Goal: Navigation & Orientation: Find specific page/section

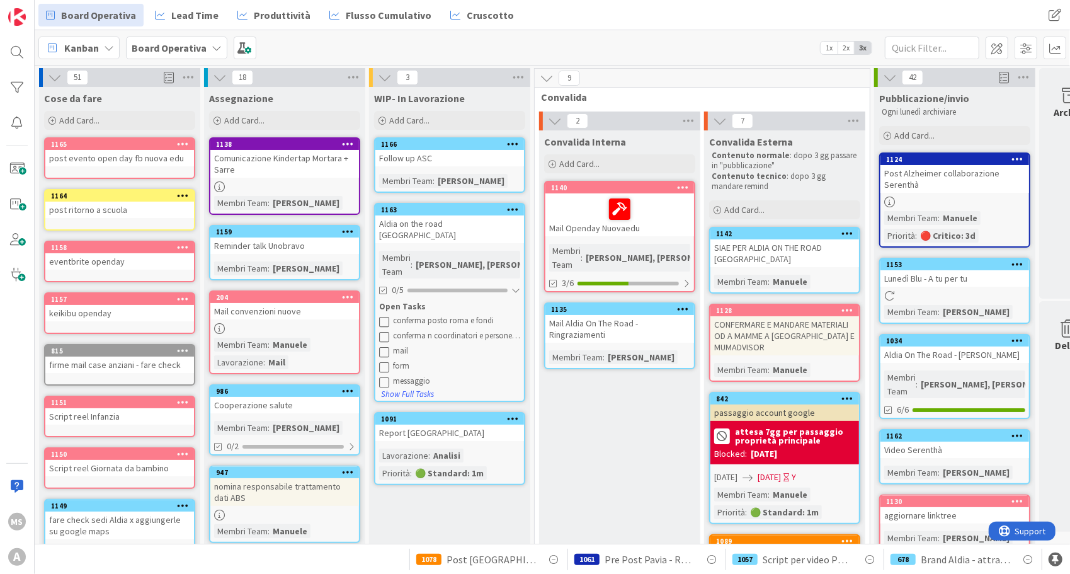
click at [487, 257] on div "[PERSON_NAME], [PERSON_NAME]" at bounding box center [484, 264] width 144 height 14
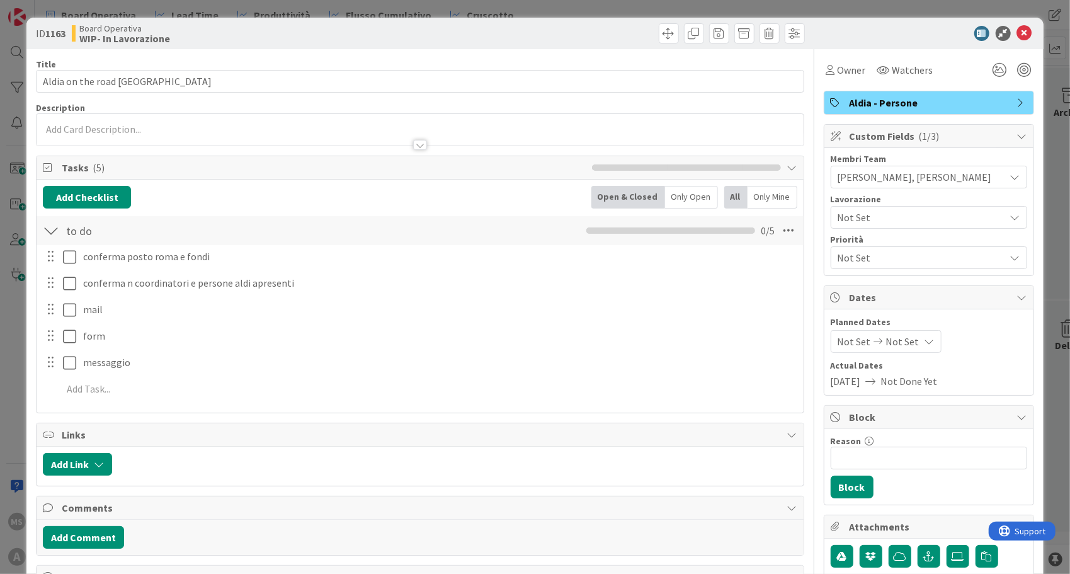
click at [1019, 43] on div "ID 1163 Board Operativa WIP- In Lavorazione" at bounding box center [534, 33] width 1016 height 31
click at [1017, 32] on icon at bounding box center [1024, 33] width 15 height 15
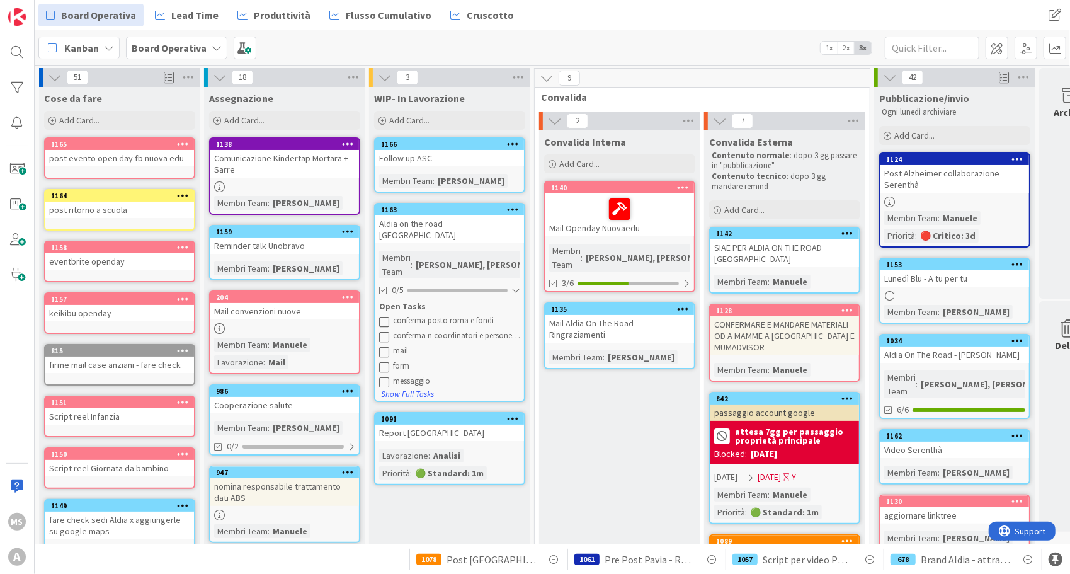
click at [384, 361] on icon at bounding box center [384, 366] width 10 height 10
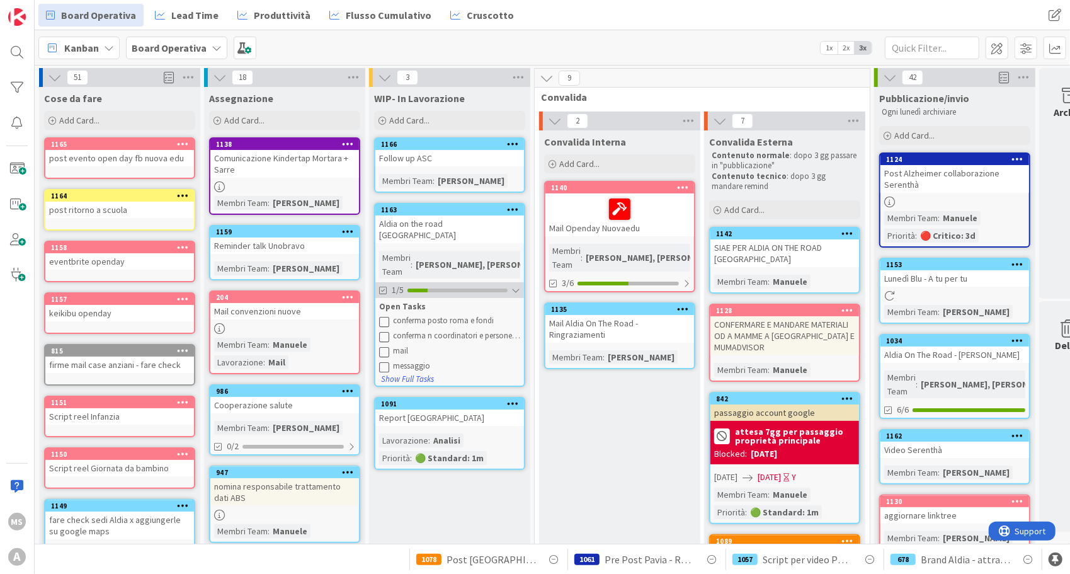
click at [383, 286] on icon at bounding box center [383, 290] width 9 height 9
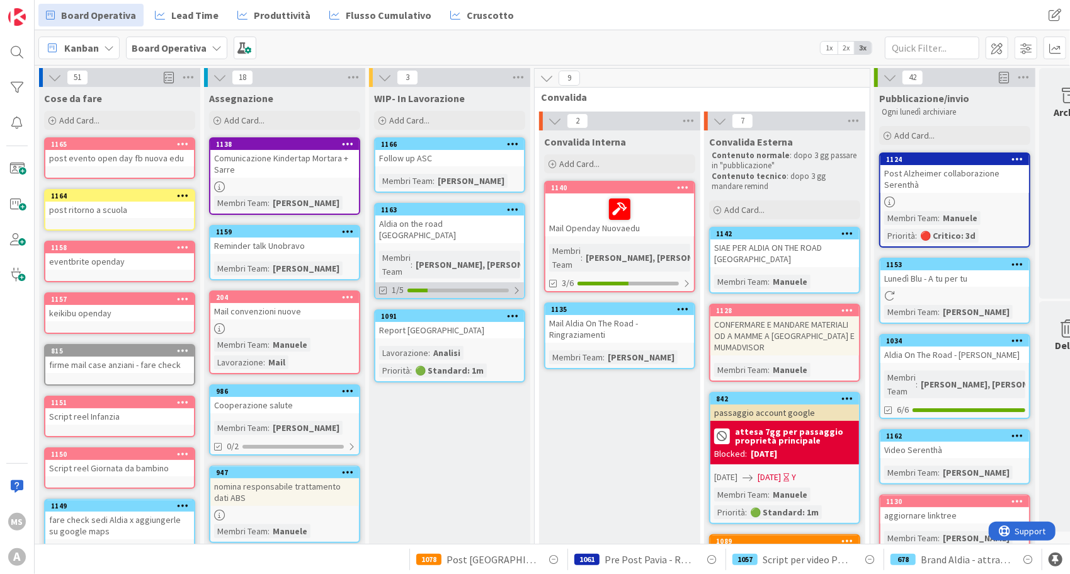
click at [383, 286] on icon at bounding box center [383, 290] width 9 height 9
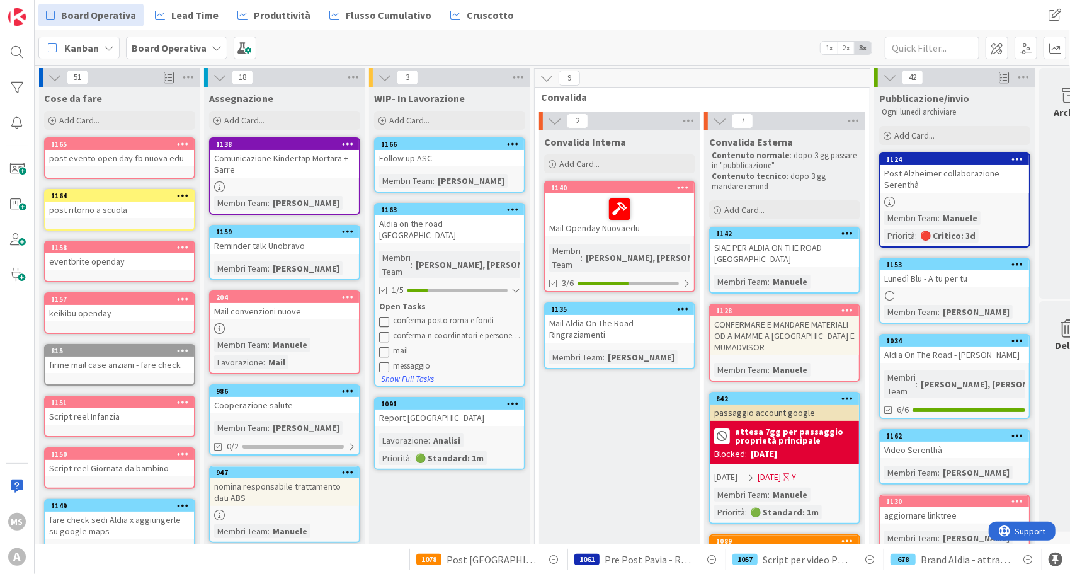
click at [384, 331] on icon at bounding box center [384, 336] width 10 height 10
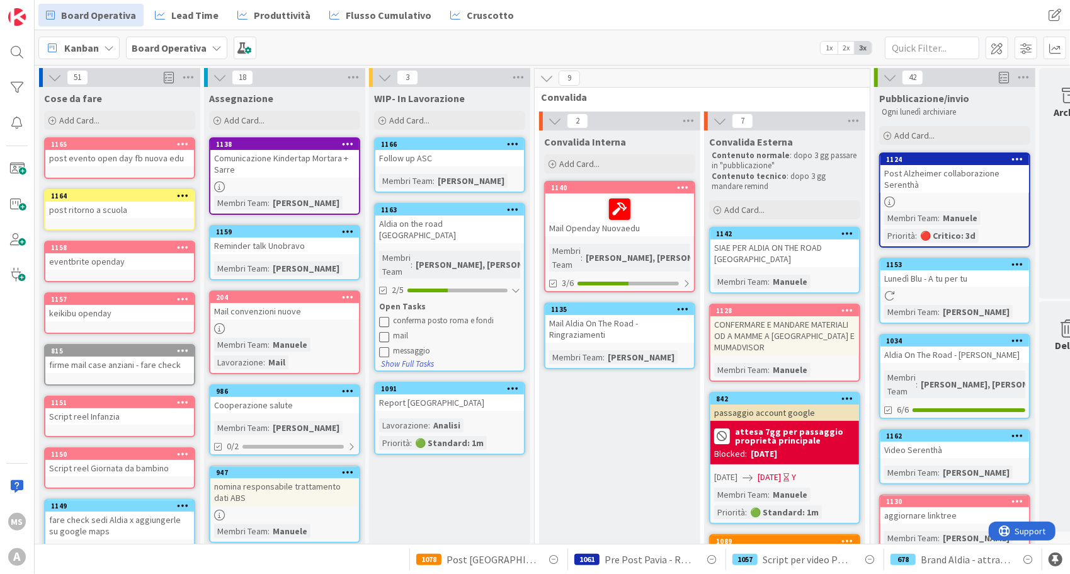
scroll to position [24, 0]
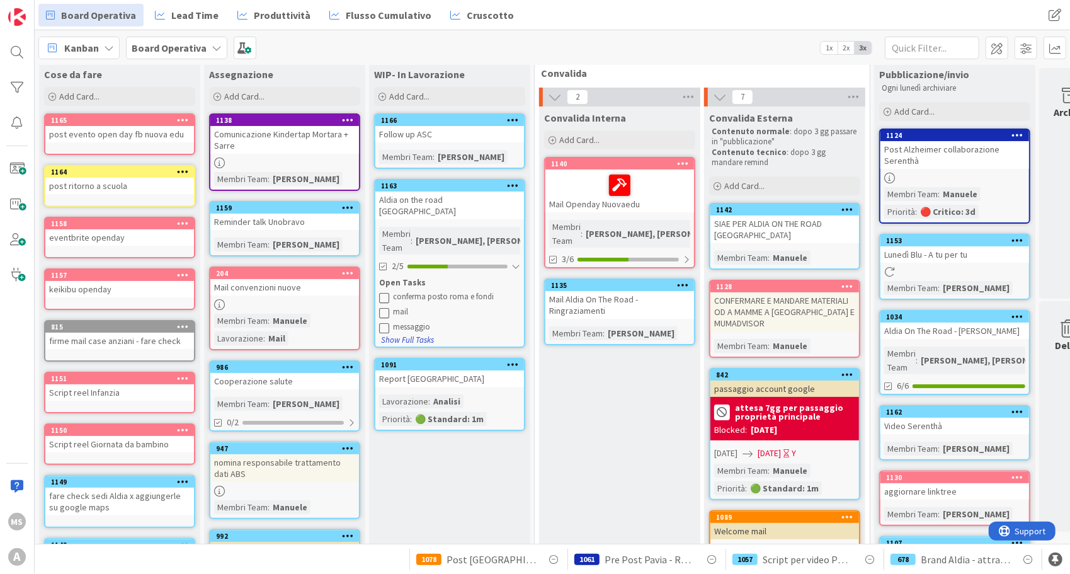
click at [406, 333] on button "Show Full Tasks" at bounding box center [407, 340] width 54 height 14
click at [444, 186] on div "1163" at bounding box center [452, 185] width 143 height 9
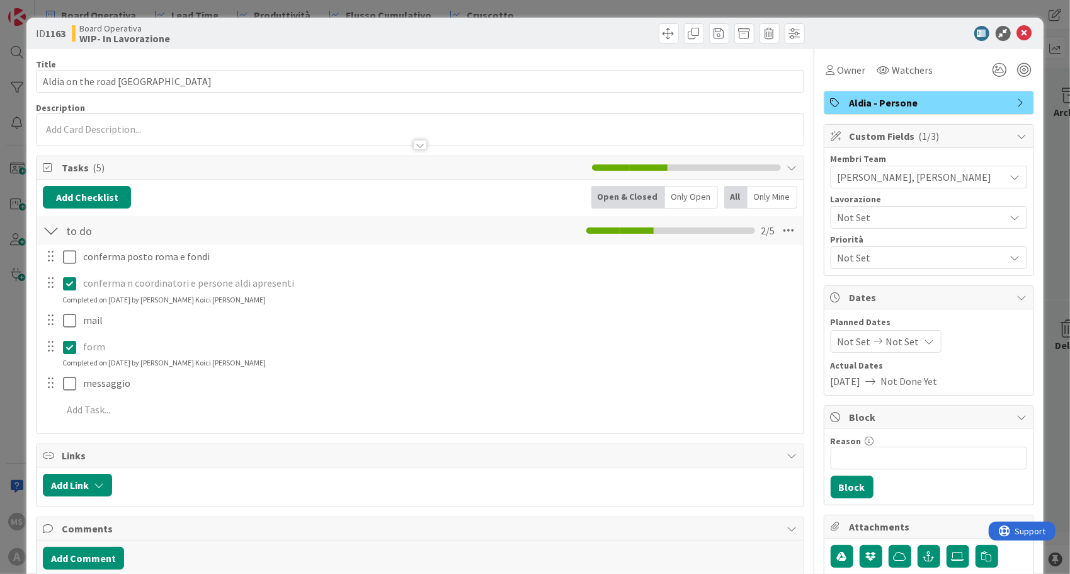
click at [69, 353] on button at bounding box center [70, 347] width 15 height 20
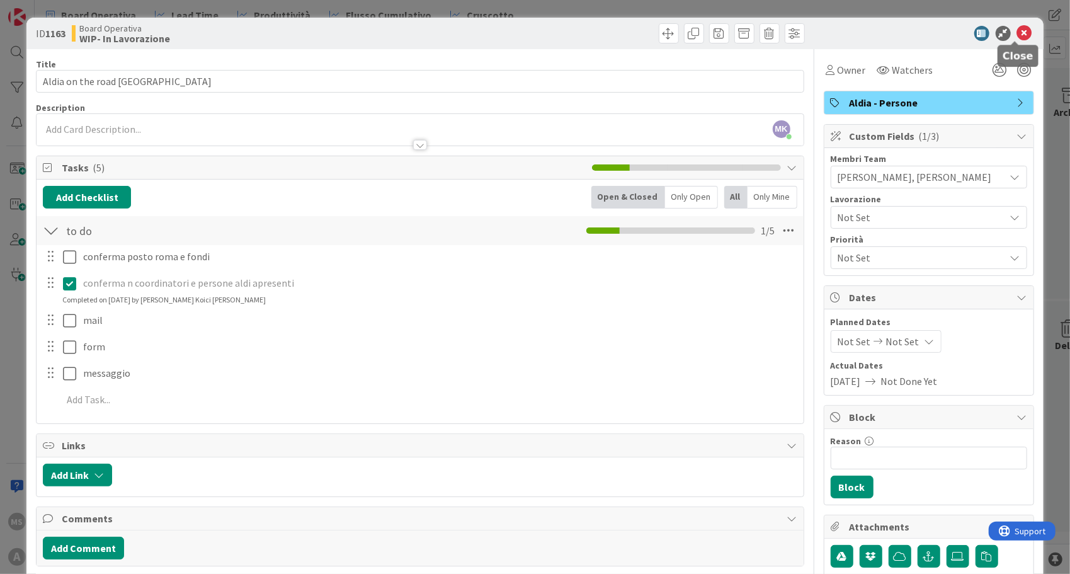
click at [1018, 35] on icon at bounding box center [1024, 33] width 15 height 15
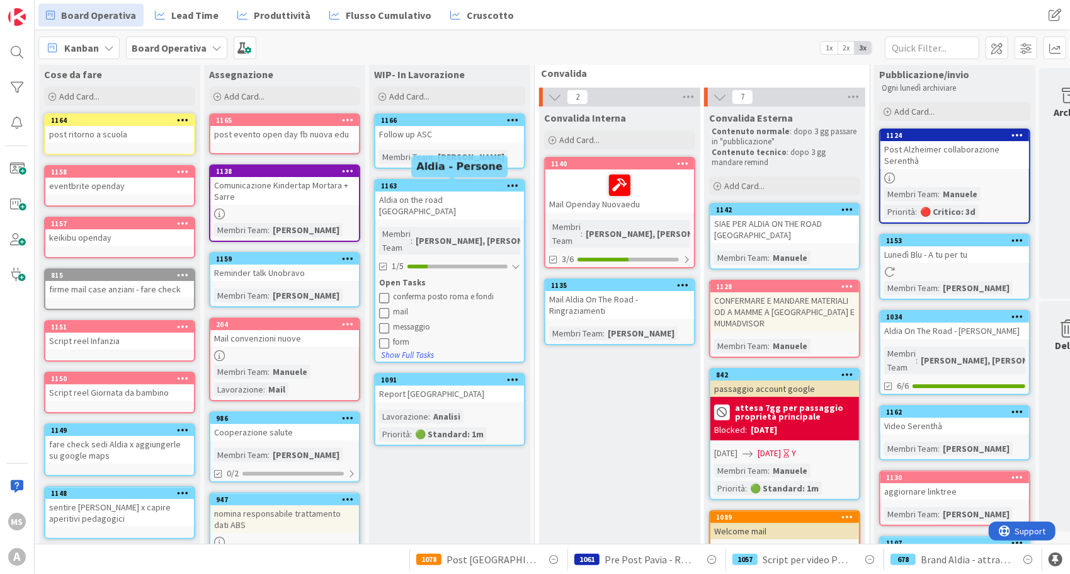
click at [447, 189] on div "1163" at bounding box center [452, 185] width 143 height 9
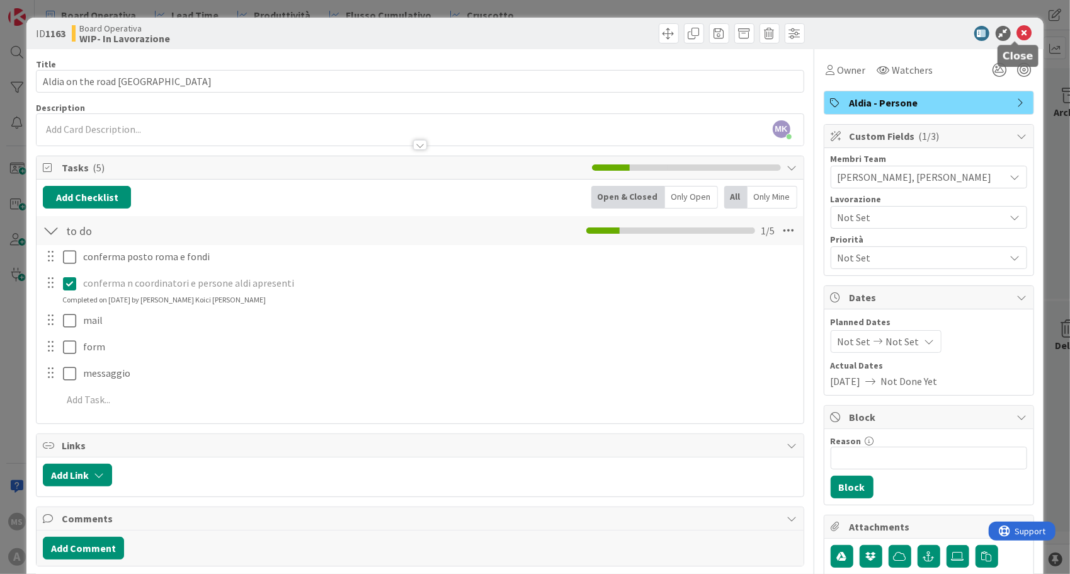
click at [1017, 33] on icon at bounding box center [1024, 33] width 15 height 15
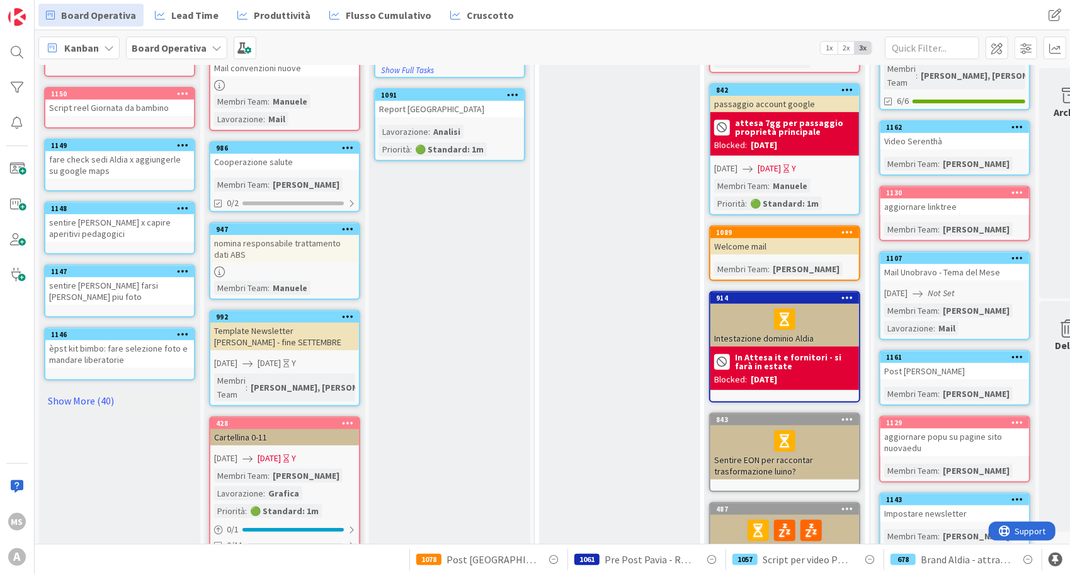
scroll to position [120, 6]
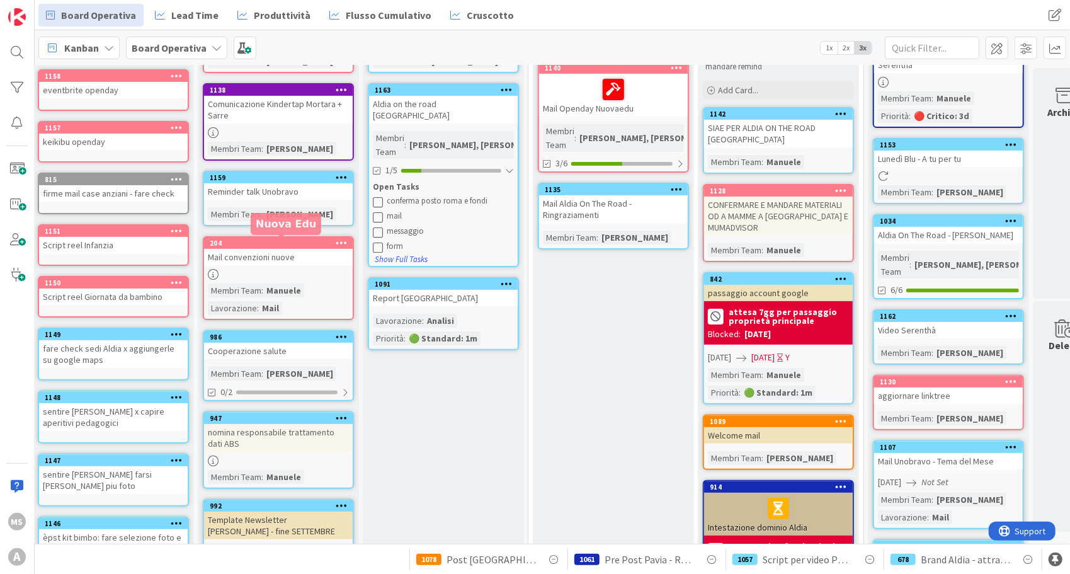
click at [257, 242] on div "204" at bounding box center [281, 243] width 143 height 9
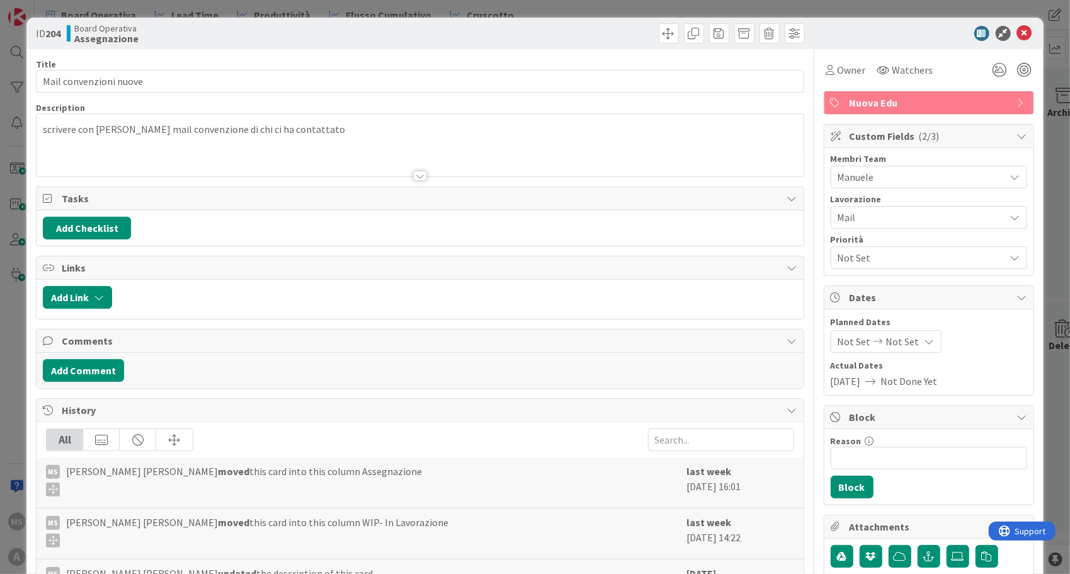
click at [1007, 23] on div "ID 204 Board Operativa Assegnazione" at bounding box center [534, 33] width 1016 height 31
click at [1017, 31] on icon at bounding box center [1024, 33] width 15 height 15
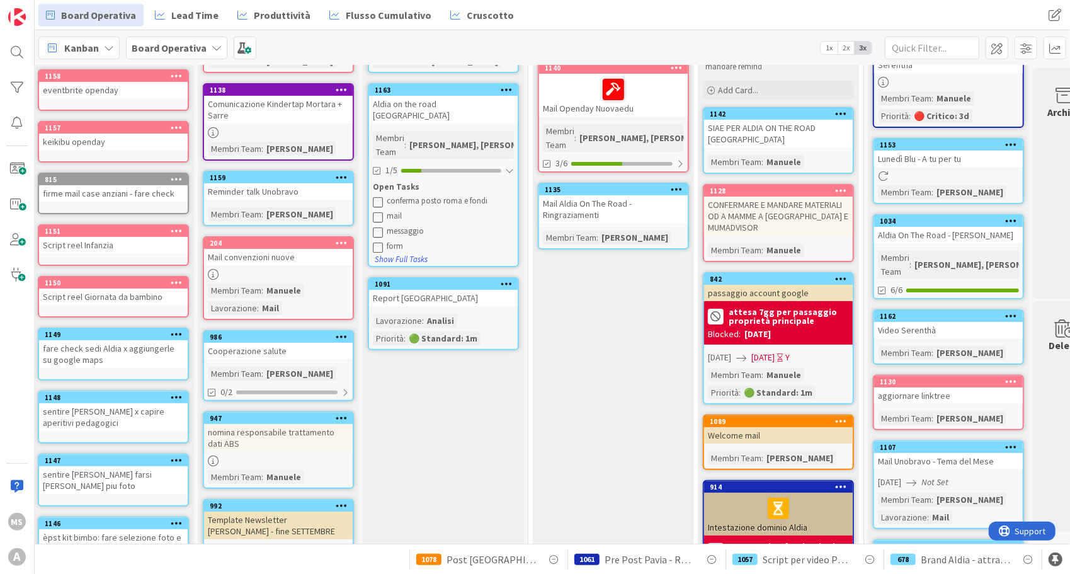
click at [446, 96] on div "Aldia on the road [GEOGRAPHIC_DATA]" at bounding box center [443, 110] width 149 height 28
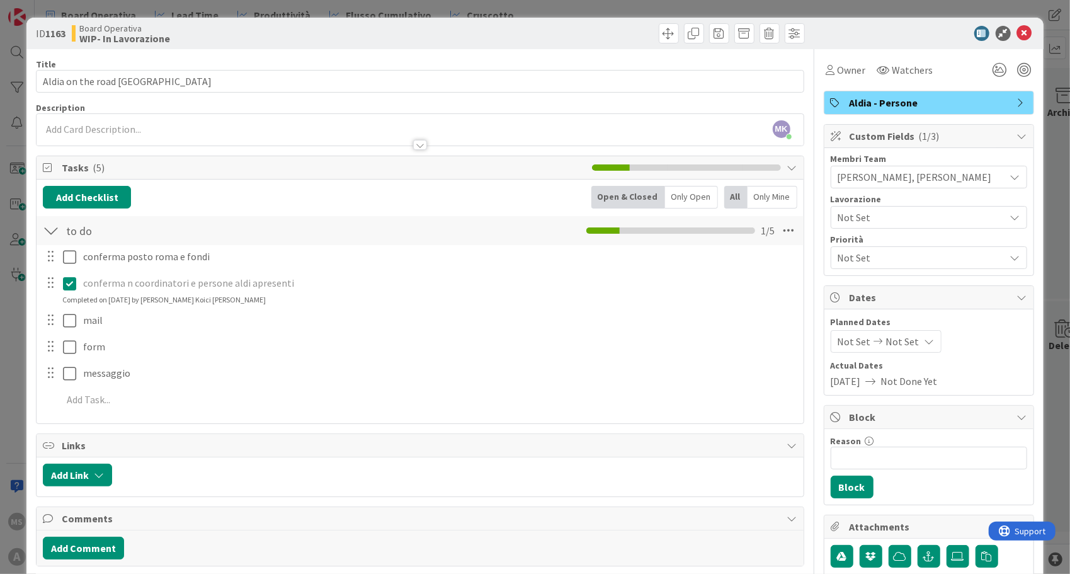
click at [1022, 31] on div at bounding box center [922, 33] width 223 height 15
click at [1018, 32] on icon at bounding box center [1024, 33] width 15 height 15
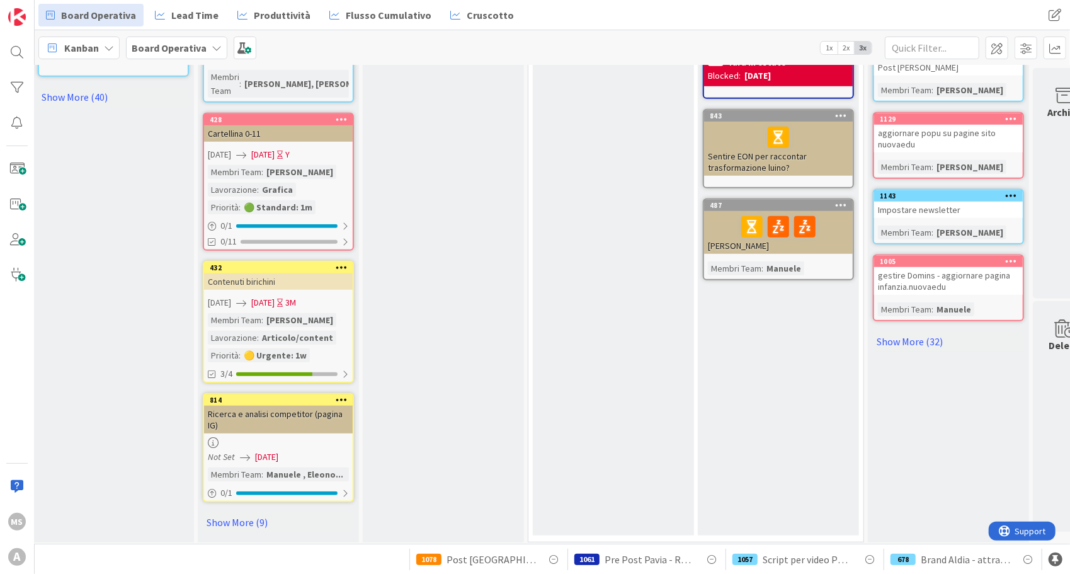
scroll to position [0, 6]
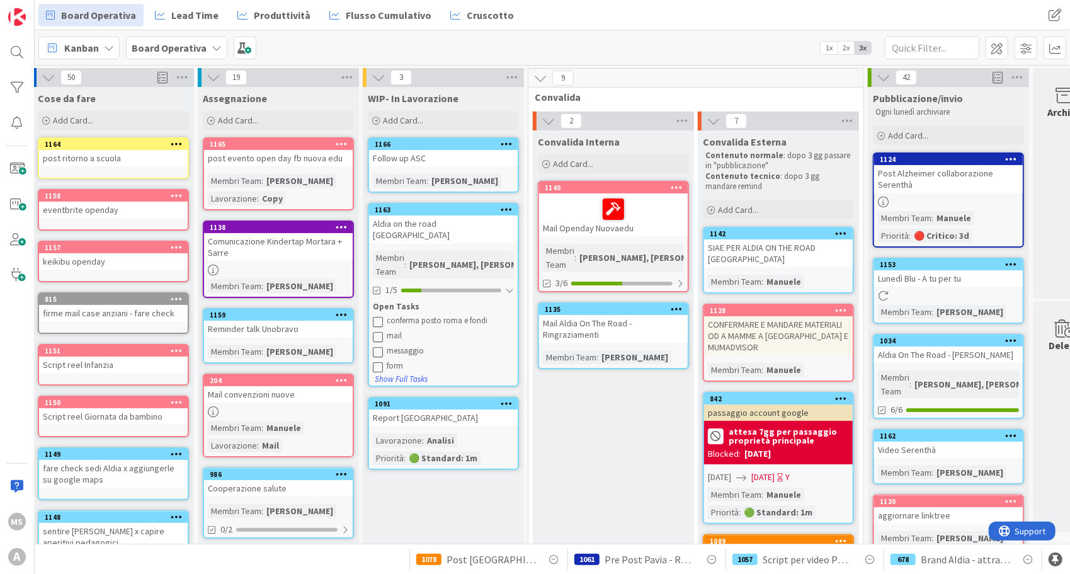
click at [298, 181] on div "Membri Team : [PERSON_NAME] : Copy" at bounding box center [278, 189] width 141 height 31
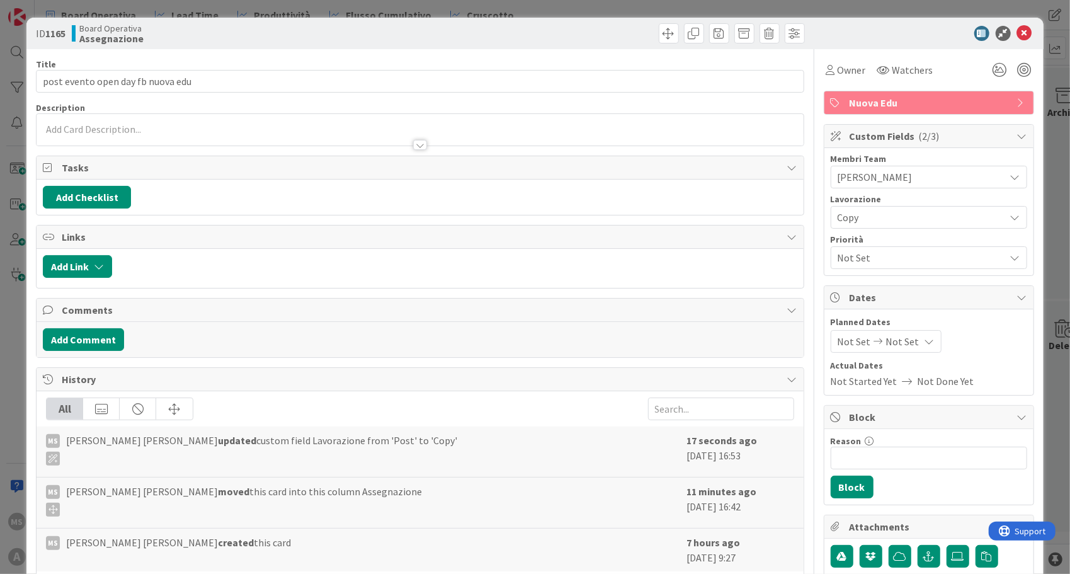
click at [869, 174] on span "[PERSON_NAME]" at bounding box center [920, 176] width 167 height 15
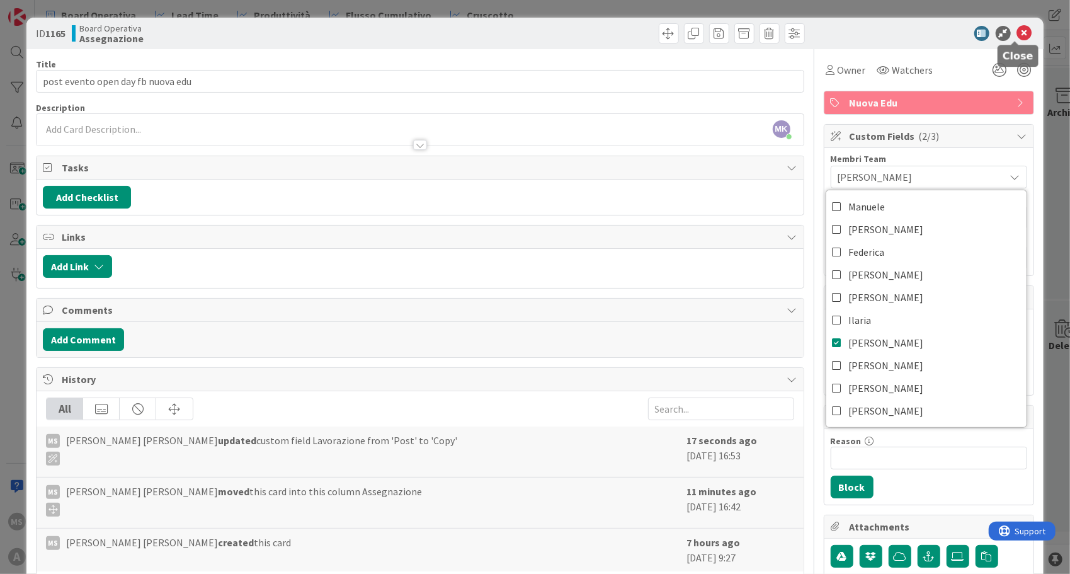
click at [1019, 34] on icon at bounding box center [1024, 33] width 15 height 15
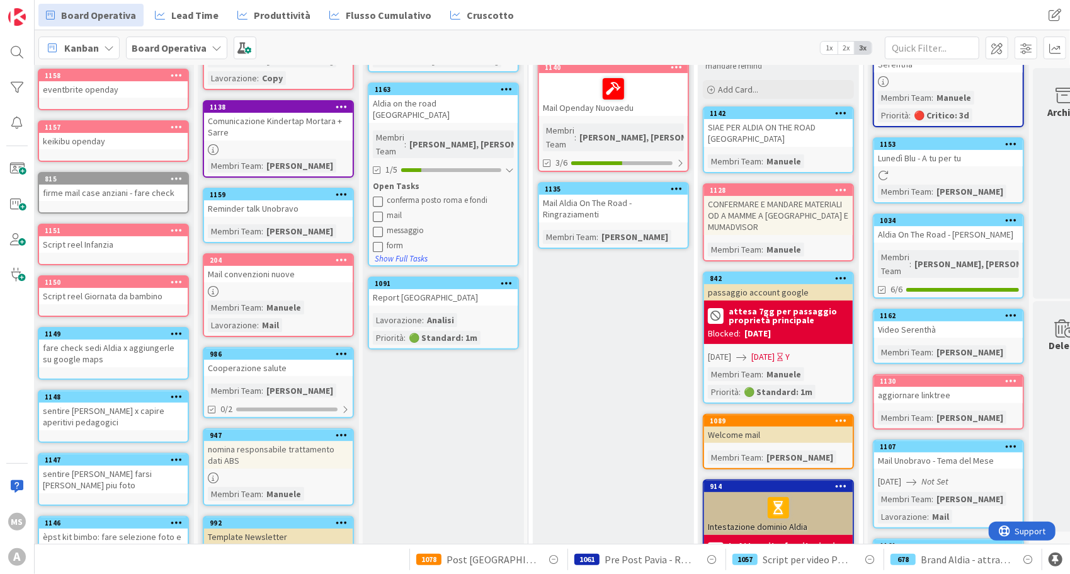
scroll to position [0, 6]
